Goal: Transaction & Acquisition: Subscribe to service/newsletter

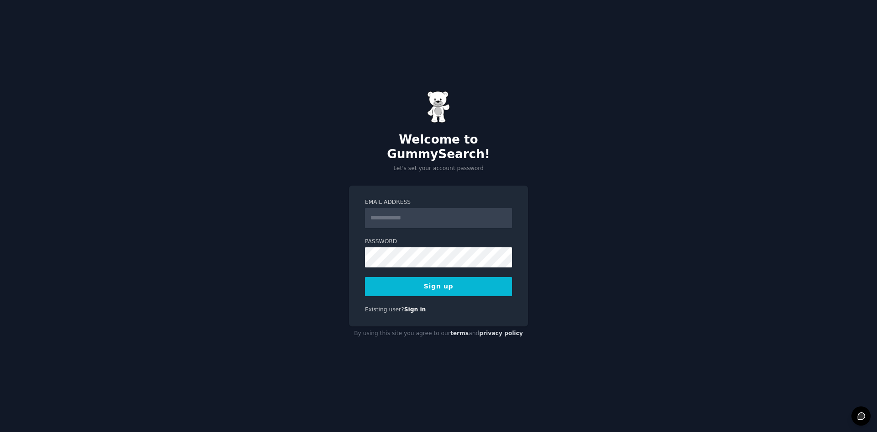
click at [411, 214] on input "Email Address" at bounding box center [438, 218] width 147 height 20
type input "**********"
click at [417, 279] on button "Sign up" at bounding box center [438, 286] width 147 height 19
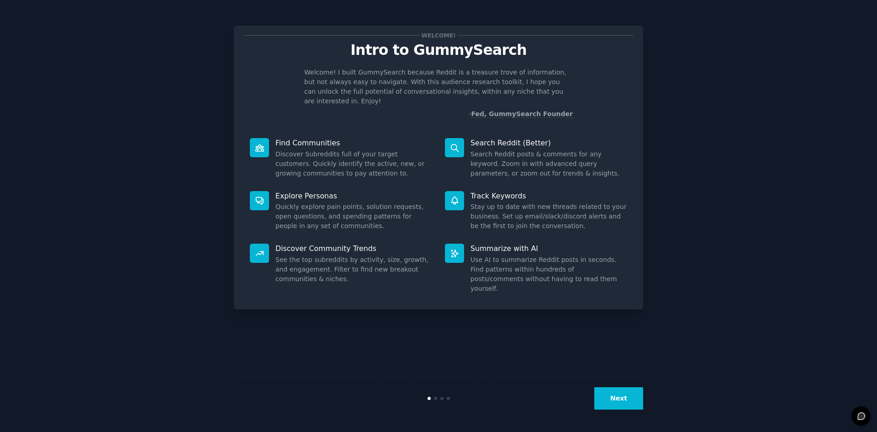
click at [614, 400] on button "Next" at bounding box center [618, 398] width 49 height 22
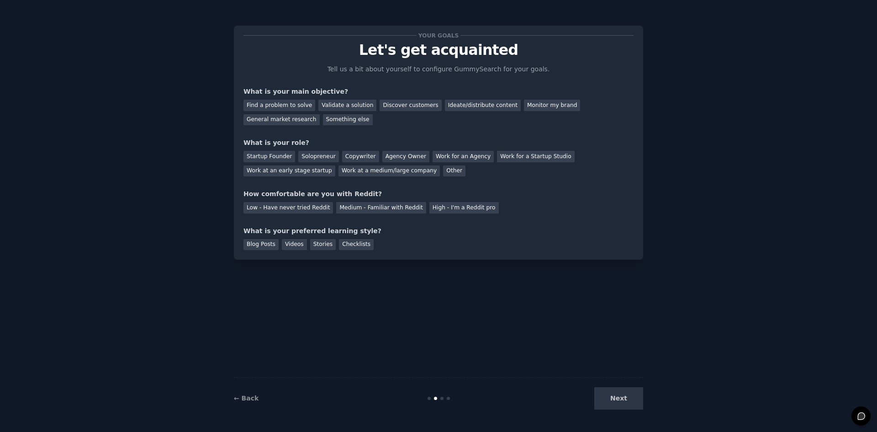
click at [622, 402] on div "Next" at bounding box center [574, 398] width 137 height 22
click at [618, 399] on div "Next" at bounding box center [574, 398] width 137 height 22
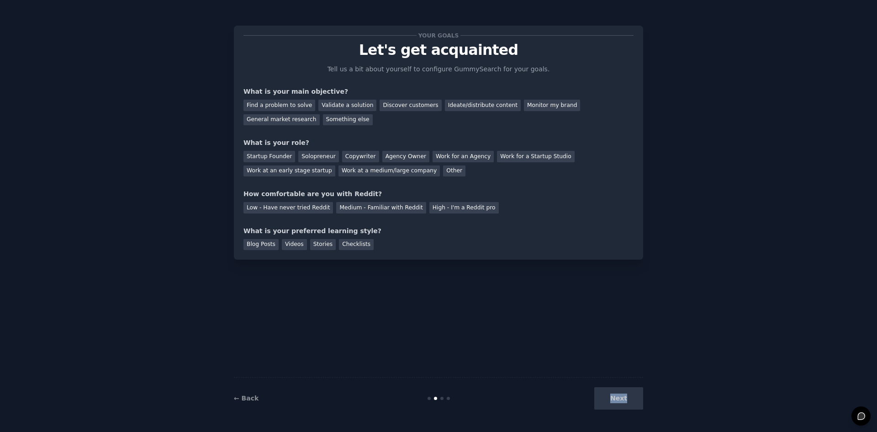
click at [616, 402] on div "Next" at bounding box center [574, 398] width 137 height 22
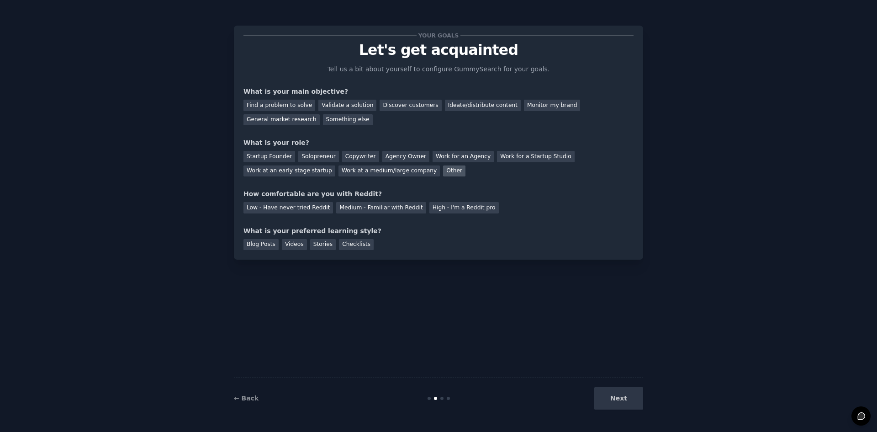
click at [443, 168] on div "Other" at bounding box center [454, 170] width 22 height 11
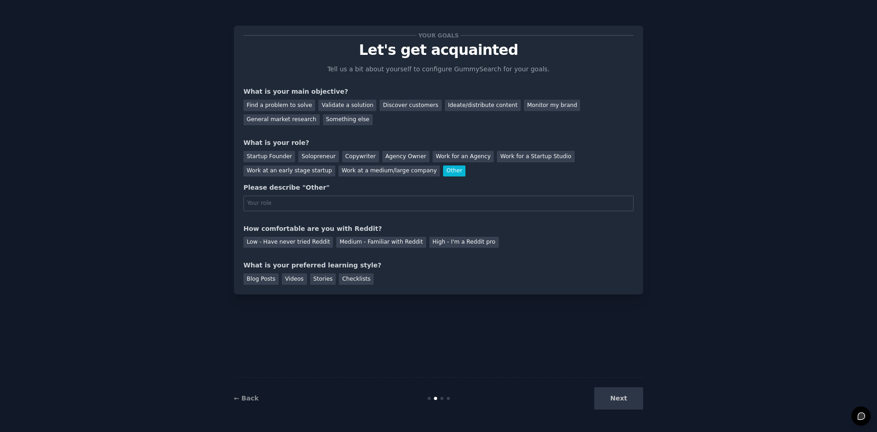
click at [368, 177] on div "Your goals Let's get acquainted Tell us a bit about yourself to configure Gummy…" at bounding box center [438, 159] width 390 height 249
drag, startPoint x: 332, startPoint y: 230, endPoint x: 248, endPoint y: 226, distance: 83.6
click at [248, 226] on div "How comfortable are you with Reddit?" at bounding box center [438, 229] width 390 height 10
click at [285, 240] on div "Low - Have never tried Reddit" at bounding box center [288, 242] width 90 height 11
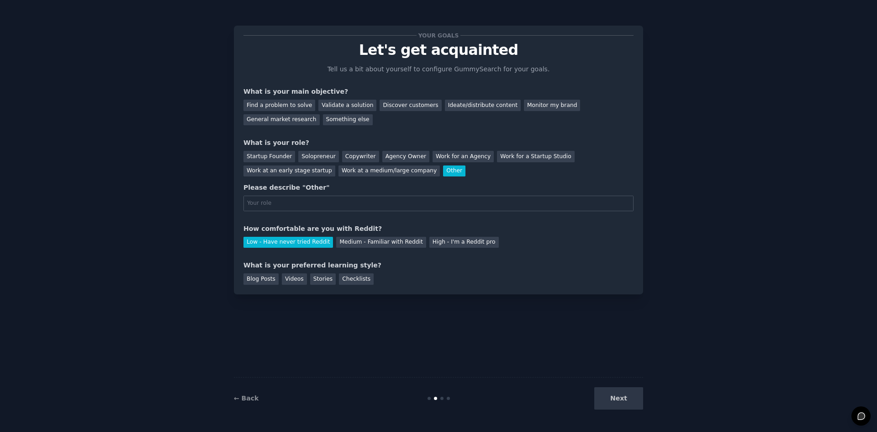
click at [343, 265] on div "What is your preferred learning style?" at bounding box center [438, 265] width 390 height 10
drag, startPoint x: 349, startPoint y: 265, endPoint x: 241, endPoint y: 265, distance: 107.8
click at [241, 265] on div "Your goals Let's get acquainted Tell us a bit about yourself to configure Gummy…" at bounding box center [438, 160] width 409 height 269
click at [256, 265] on div "What is your preferred learning style?" at bounding box center [438, 265] width 390 height 10
click at [289, 275] on div "Videos" at bounding box center [294, 278] width 25 height 11
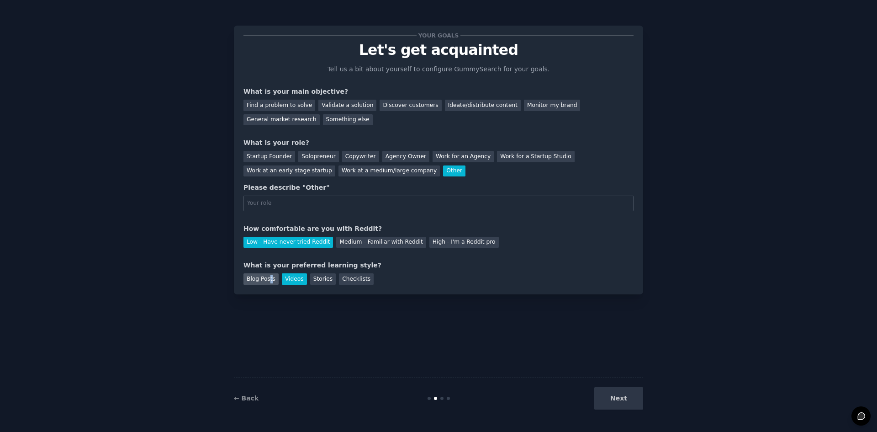
click at [269, 277] on div "Blog Posts" at bounding box center [260, 278] width 35 height 11
click at [287, 279] on div "Videos" at bounding box center [294, 278] width 25 height 11
click at [320, 114] on div "General market research" at bounding box center [281, 119] width 76 height 11
click at [626, 397] on div "Next" at bounding box center [574, 398] width 137 height 22
click at [322, 156] on div "Solopreneur" at bounding box center [318, 156] width 40 height 11
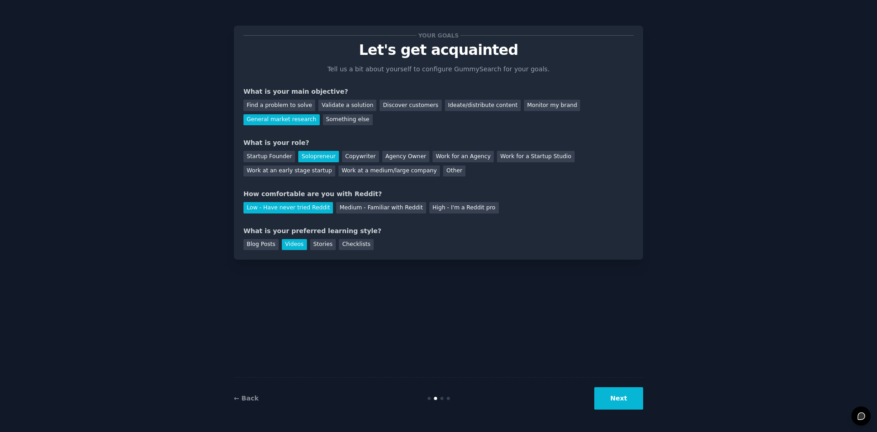
click at [605, 388] on button "Next" at bounding box center [618, 398] width 49 height 22
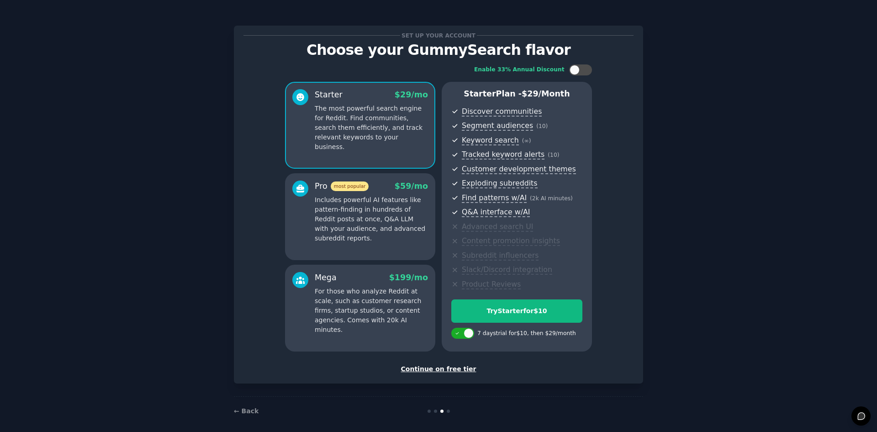
click at [450, 371] on div "Continue on free tier" at bounding box center [438, 369] width 390 height 10
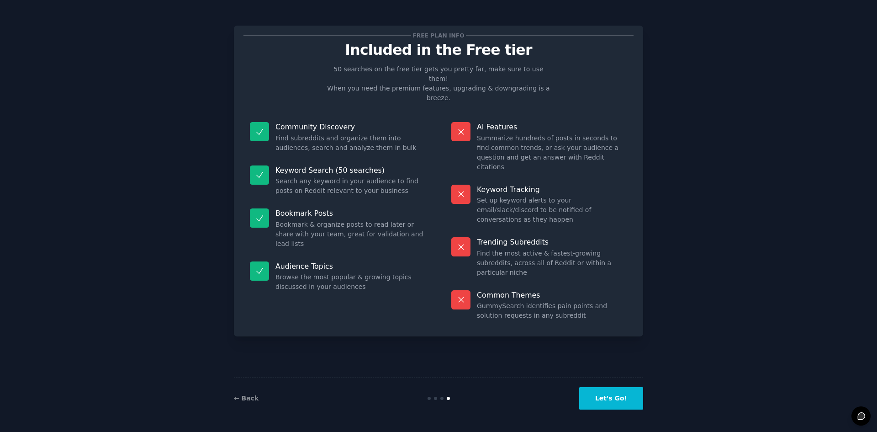
click at [621, 402] on button "Let's Go!" at bounding box center [611, 398] width 64 height 22
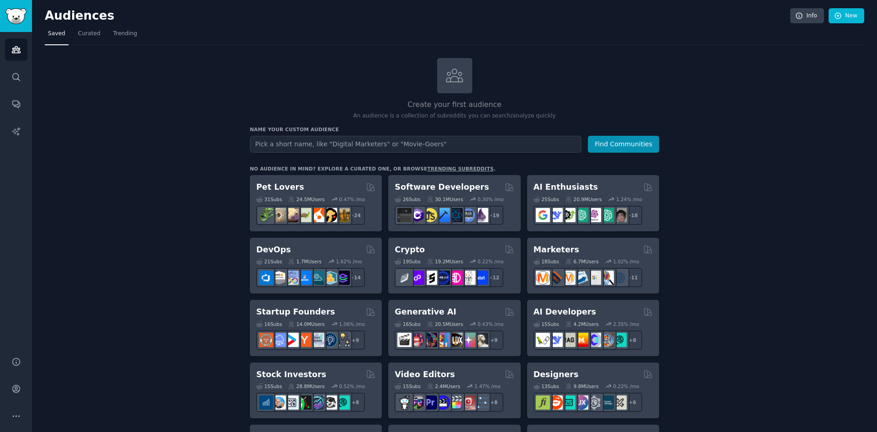
click at [430, 167] on link "trending subreddits" at bounding box center [460, 168] width 66 height 5
